Goal: Task Accomplishment & Management: Complete application form

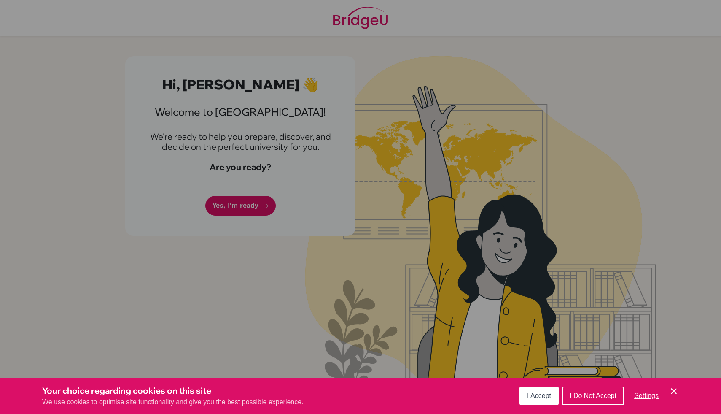
click at [538, 397] on span "I Accept" at bounding box center [539, 395] width 24 height 7
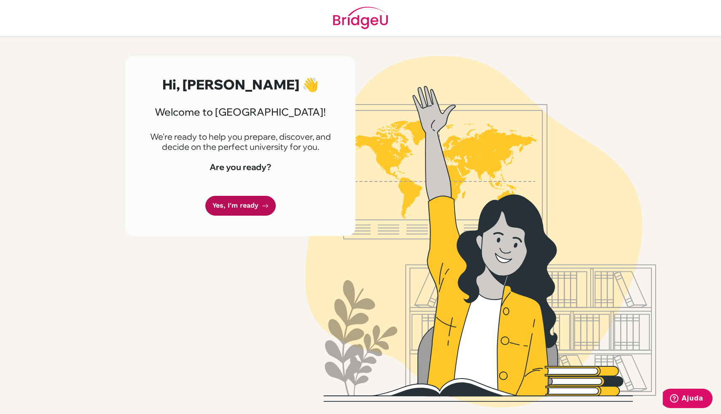
click at [247, 204] on link "Yes, I'm ready" at bounding box center [240, 206] width 70 height 20
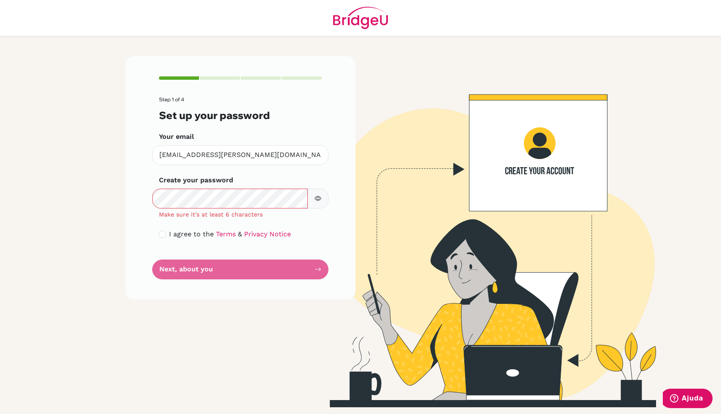
click at [321, 200] on icon "button" at bounding box center [318, 198] width 7 height 7
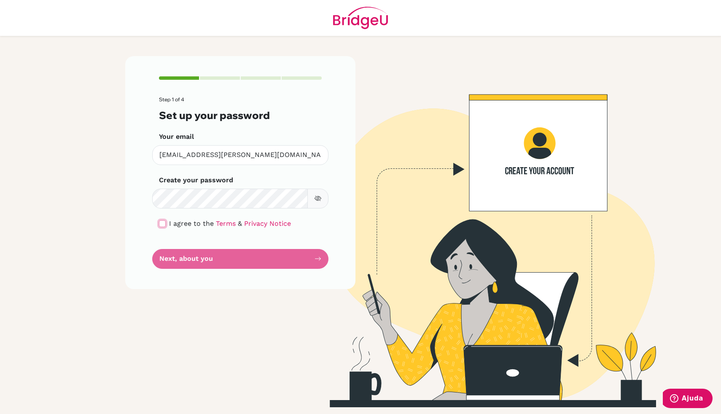
click at [164, 224] on input "checkbox" at bounding box center [162, 223] width 7 height 7
checkbox input "true"
click at [177, 259] on button "Next, about you" at bounding box center [240, 259] width 176 height 20
